Goal: Information Seeking & Learning: Check status

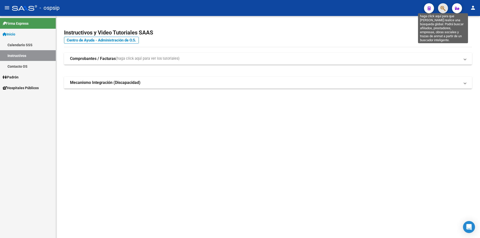
click at [442, 10] on icon "button" at bounding box center [443, 9] width 5 height 6
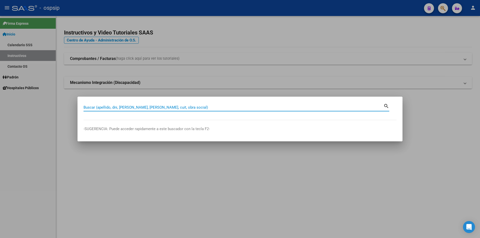
click at [209, 106] on input "Buscar (apellido, dni, [PERSON_NAME], [PERSON_NAME], cuit, obra social)" at bounding box center [234, 107] width 300 height 5
type input "28493260"
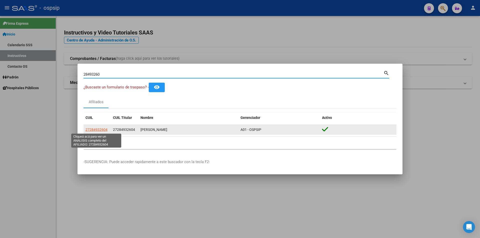
click at [101, 131] on span "27284932604" at bounding box center [97, 130] width 22 height 4
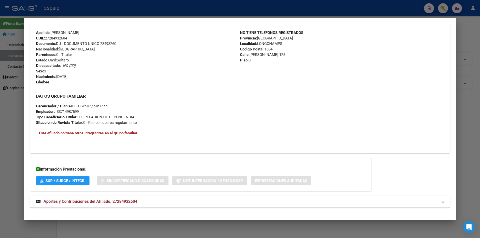
scroll to position [169, 0]
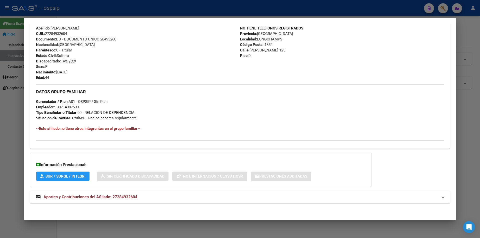
click at [118, 195] on span "Aportes y Contribuciones del Afiliado: 27284932604" at bounding box center [91, 197] width 94 height 5
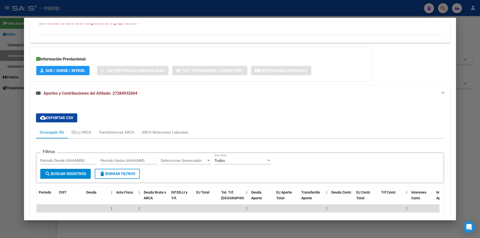
scroll to position [274, 0]
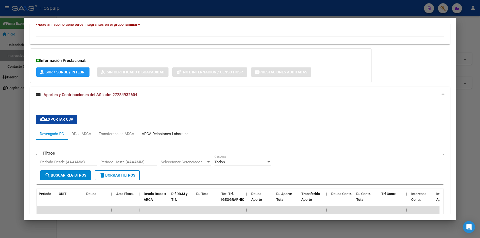
click at [164, 134] on div "ARCA Relaciones Laborales" at bounding box center [165, 134] width 47 height 6
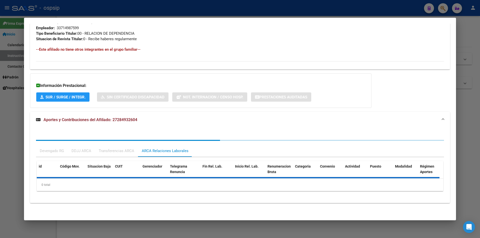
scroll to position [273, 0]
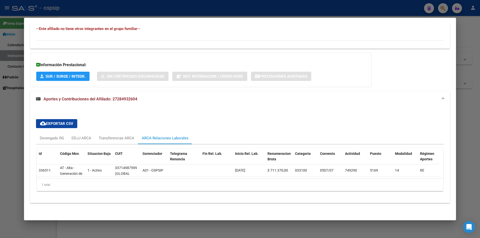
click at [211, 11] on div at bounding box center [240, 119] width 480 height 238
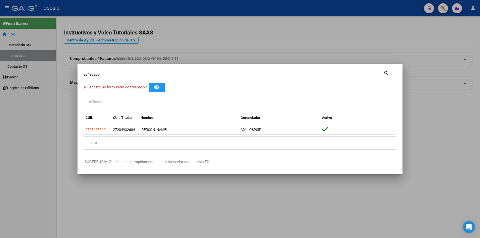
click at [211, 11] on div at bounding box center [240, 119] width 480 height 238
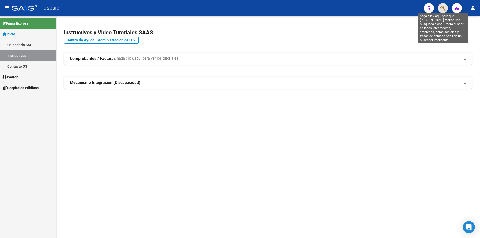
click at [444, 8] on icon "button" at bounding box center [443, 9] width 5 height 6
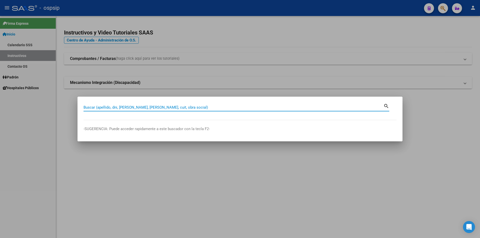
click at [172, 107] on input "Buscar (apellido, dni, [PERSON_NAME], [PERSON_NAME], cuit, obra social)" at bounding box center [234, 107] width 300 height 5
type input "95734817"
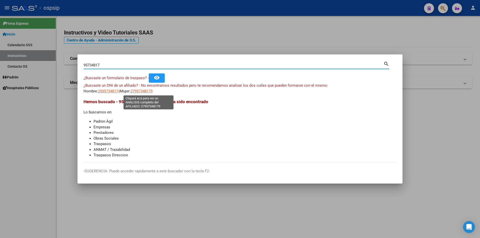
click at [150, 91] on span "27957348179" at bounding box center [142, 91] width 22 height 5
type textarea "27957348179"
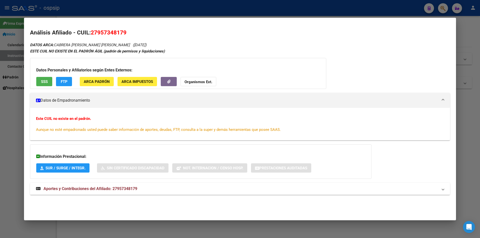
click at [96, 189] on span "Aportes y Contribuciones del Afiliado: 27957348179" at bounding box center [91, 189] width 94 height 5
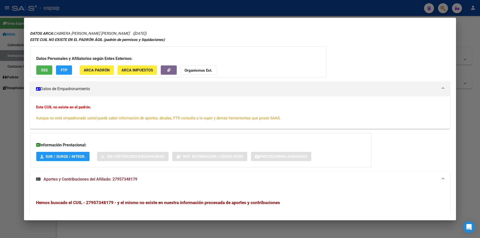
scroll to position [0, 0]
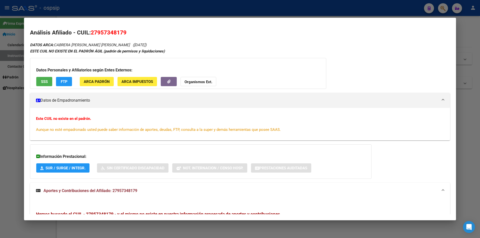
click at [44, 78] on button "SSS" at bounding box center [44, 81] width 16 height 9
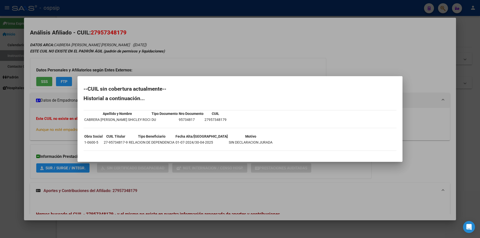
click at [268, 71] on div at bounding box center [240, 119] width 480 height 238
